Goal: Transaction & Acquisition: Purchase product/service

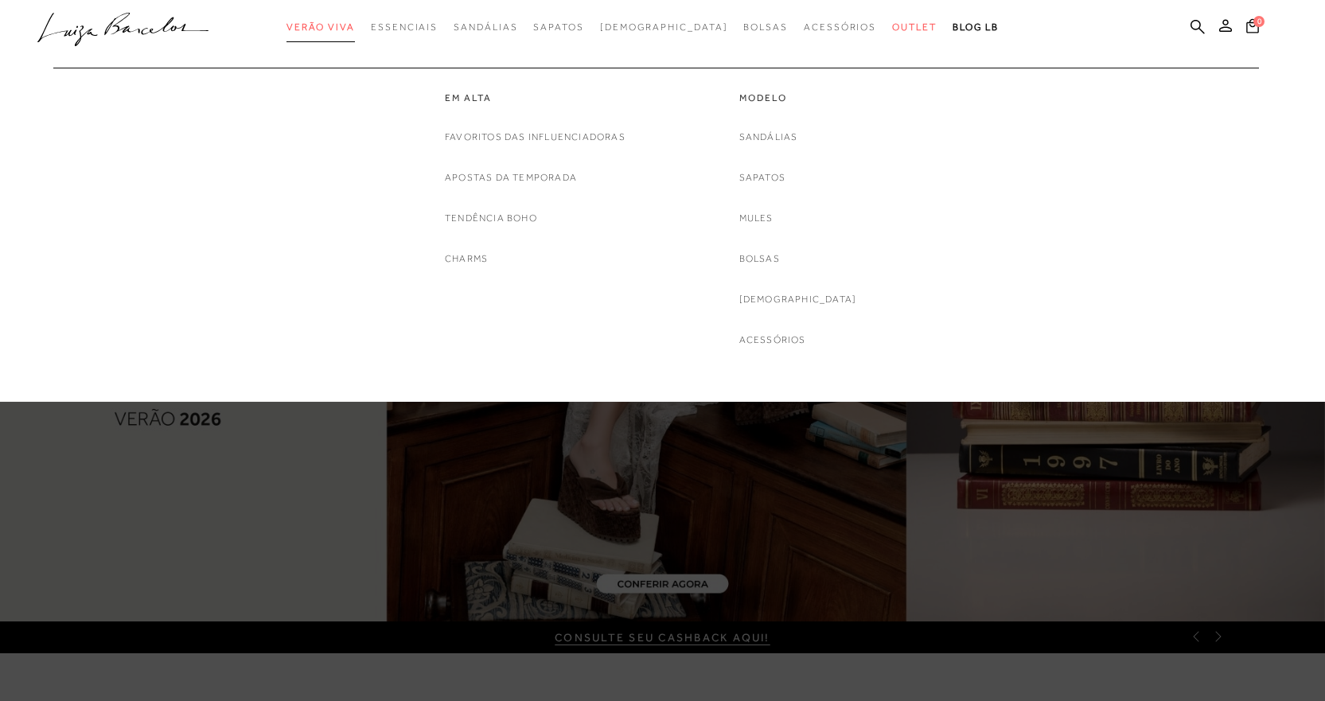
click at [355, 26] on span "Verão Viva" at bounding box center [320, 26] width 68 height 11
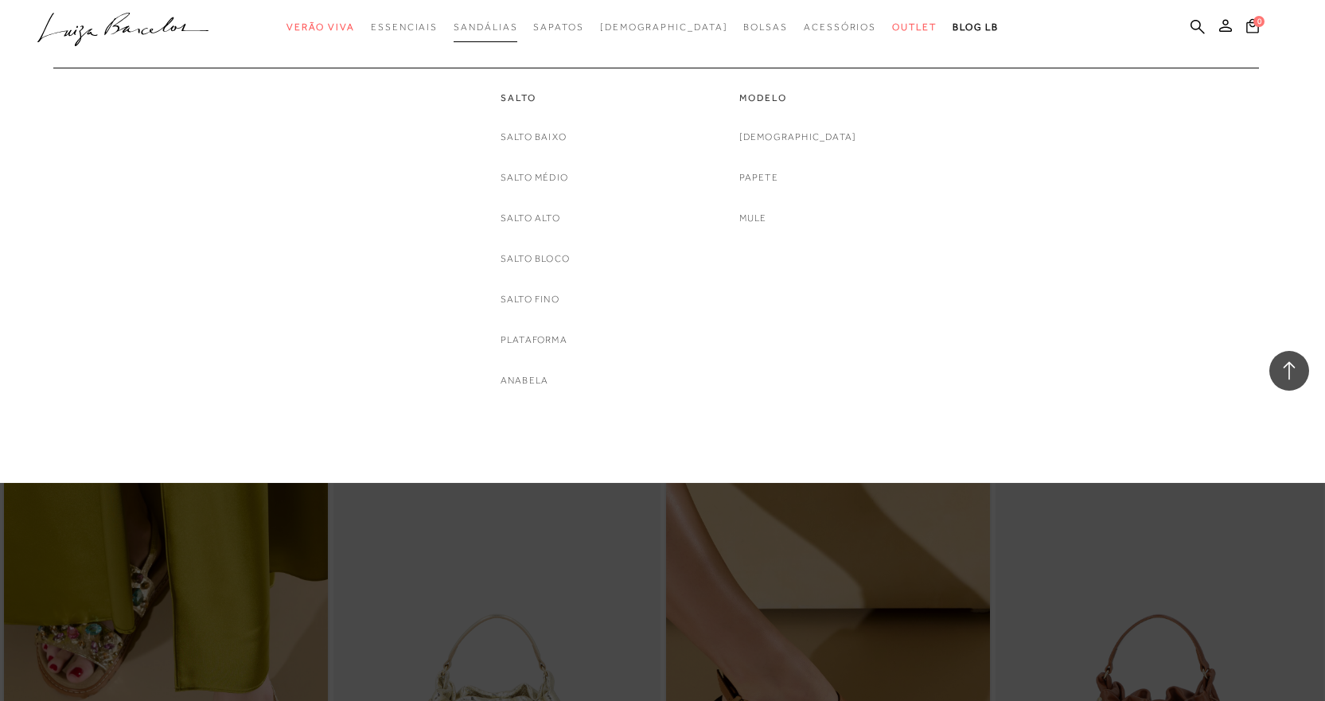
scroll to position [2069, 0]
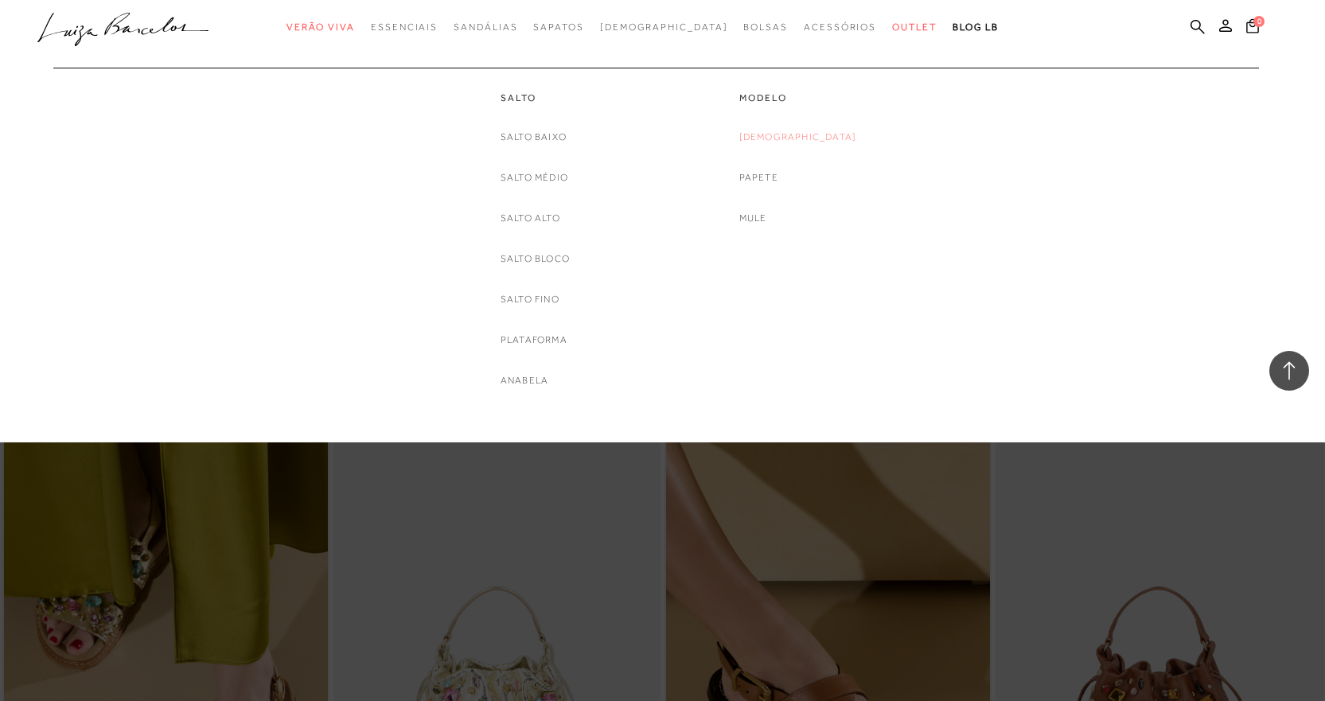
click at [808, 131] on link "[DEMOGRAPHIC_DATA]" at bounding box center [798, 137] width 118 height 17
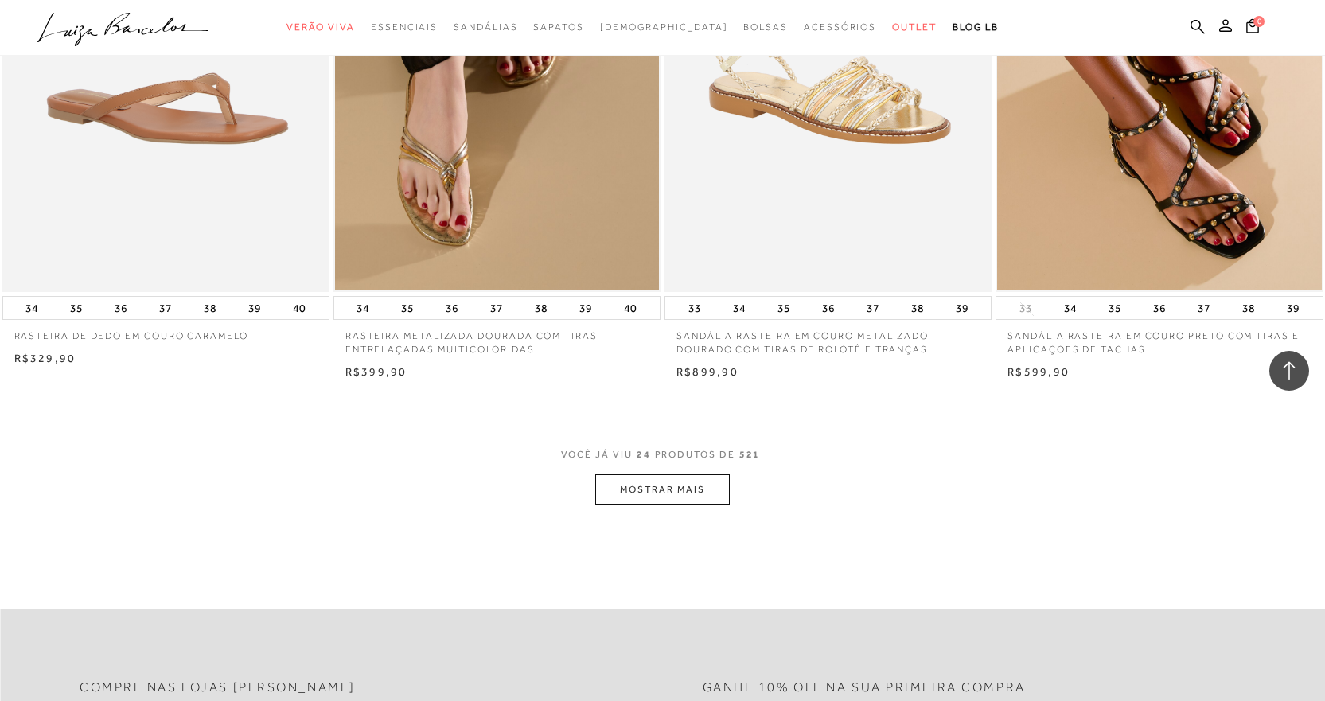
scroll to position [3342, 0]
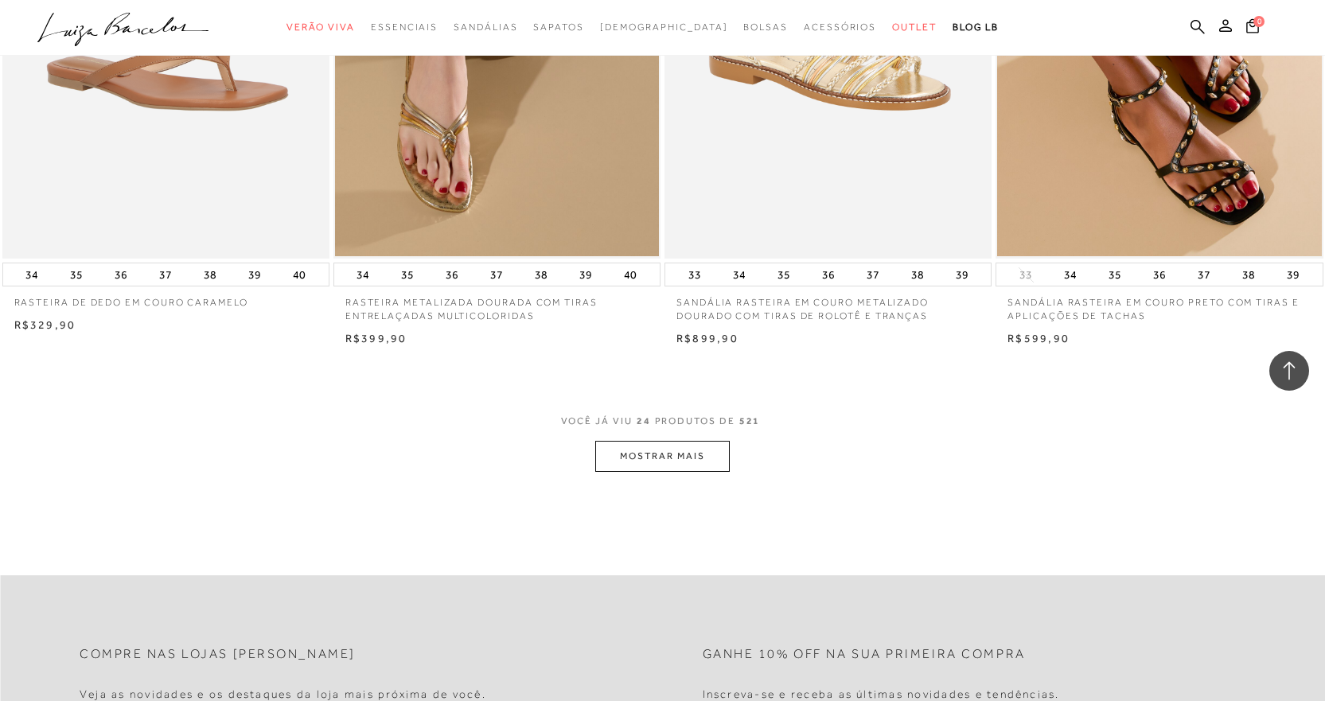
click at [683, 459] on button "MOSTRAR MAIS" at bounding box center [662, 456] width 134 height 31
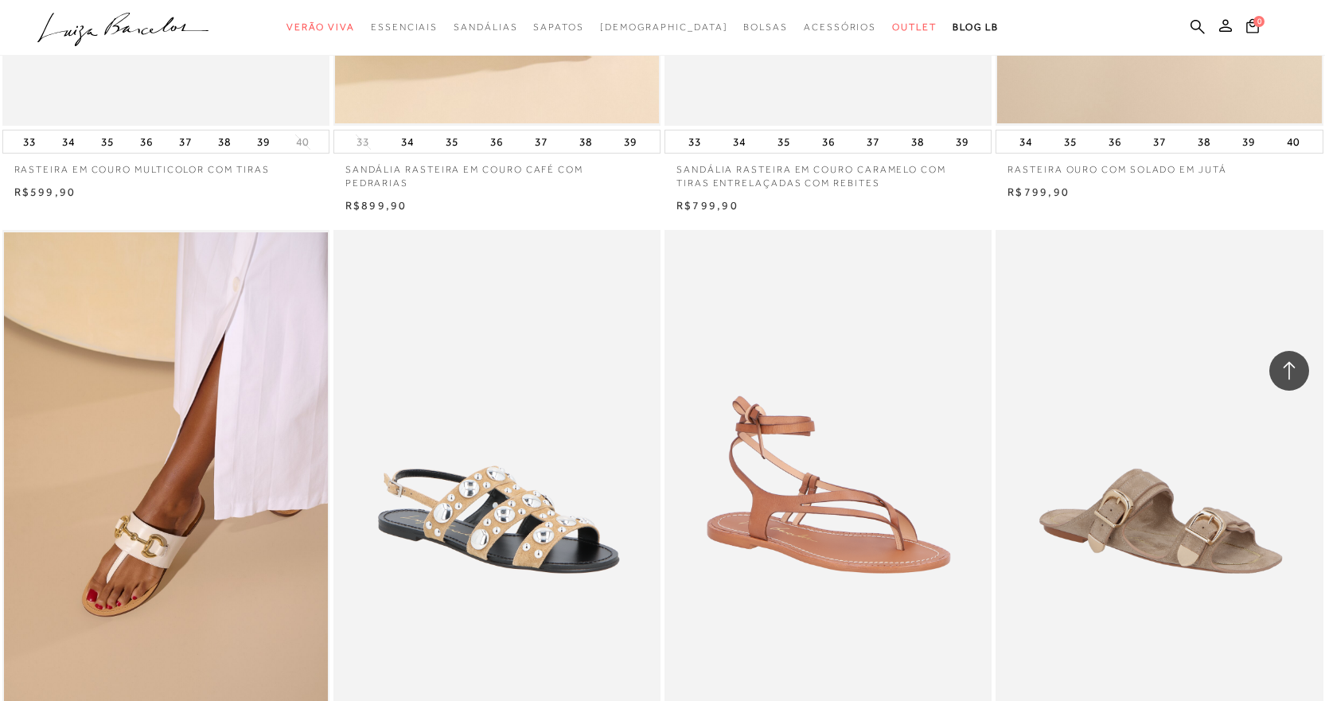
scroll to position [5411, 0]
